Goal: Task Accomplishment & Management: Use online tool/utility

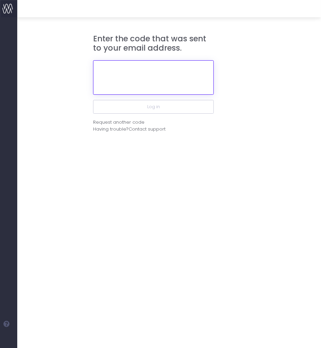
click at [157, 75] on input "text" at bounding box center [153, 77] width 121 height 34
paste input "957840"
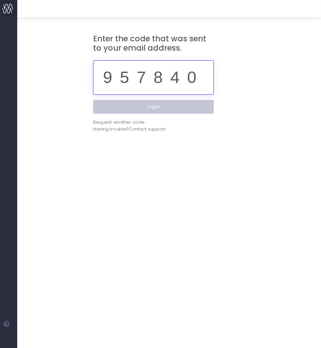
type input "957840"
click at [157, 104] on button "Log in" at bounding box center [153, 107] width 121 height 14
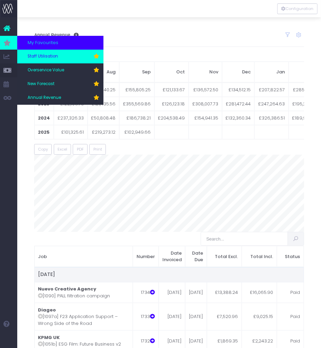
click at [28, 58] on span "Staff Utilisation" at bounding box center [43, 56] width 30 height 6
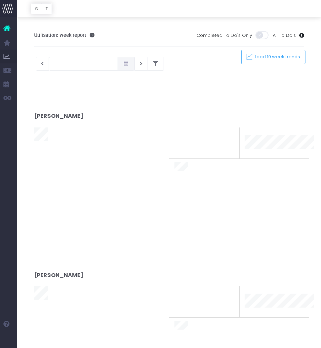
type input "[DATE]"
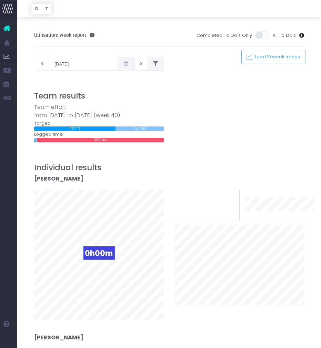
click at [147, 61] on button at bounding box center [155, 64] width 16 height 14
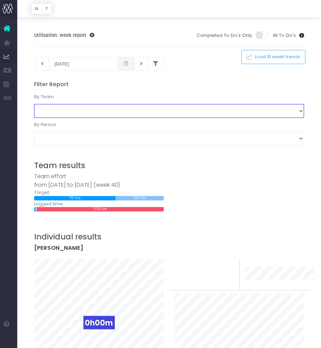
click at [75, 111] on select "Business Administration Creative Strategy and Production Development Film Marke…" at bounding box center [169, 111] width 270 height 14
select select "Project Management"
click at [34, 104] on select "Business Administration Creative Strategy and Production Development Film Marke…" at bounding box center [169, 111] width 270 height 14
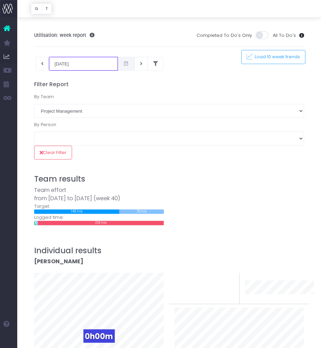
click at [77, 67] on input "29-09-2025" at bounding box center [83, 64] width 69 height 14
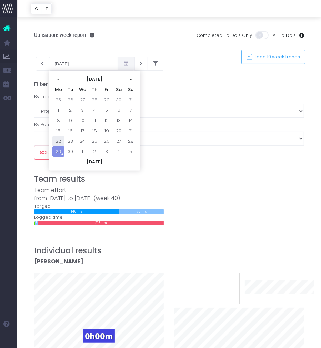
click at [61, 140] on td "22" at bounding box center [58, 141] width 12 height 10
type input "22-09-2025"
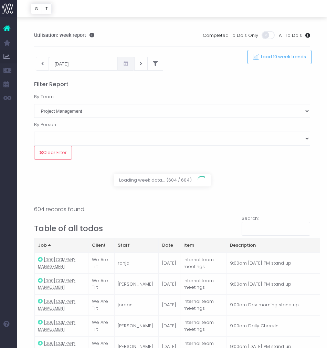
click at [272, 263] on div at bounding box center [163, 174] width 327 height 348
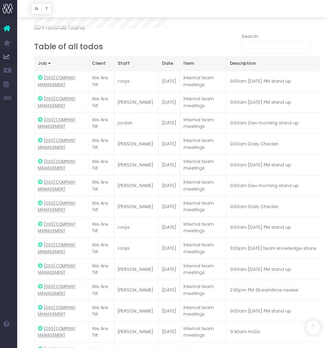
scroll to position [1047, 0]
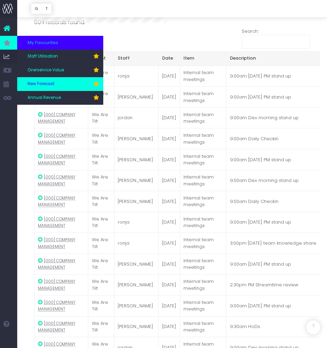
click at [44, 83] on span "New Forecast" at bounding box center [41, 84] width 27 height 6
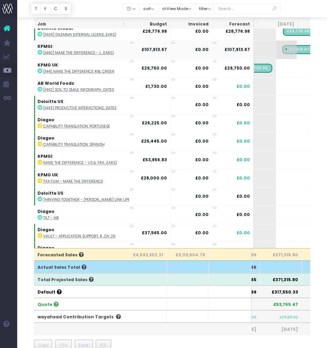
scroll to position [87, 0]
